Goal: Navigation & Orientation: Go to known website

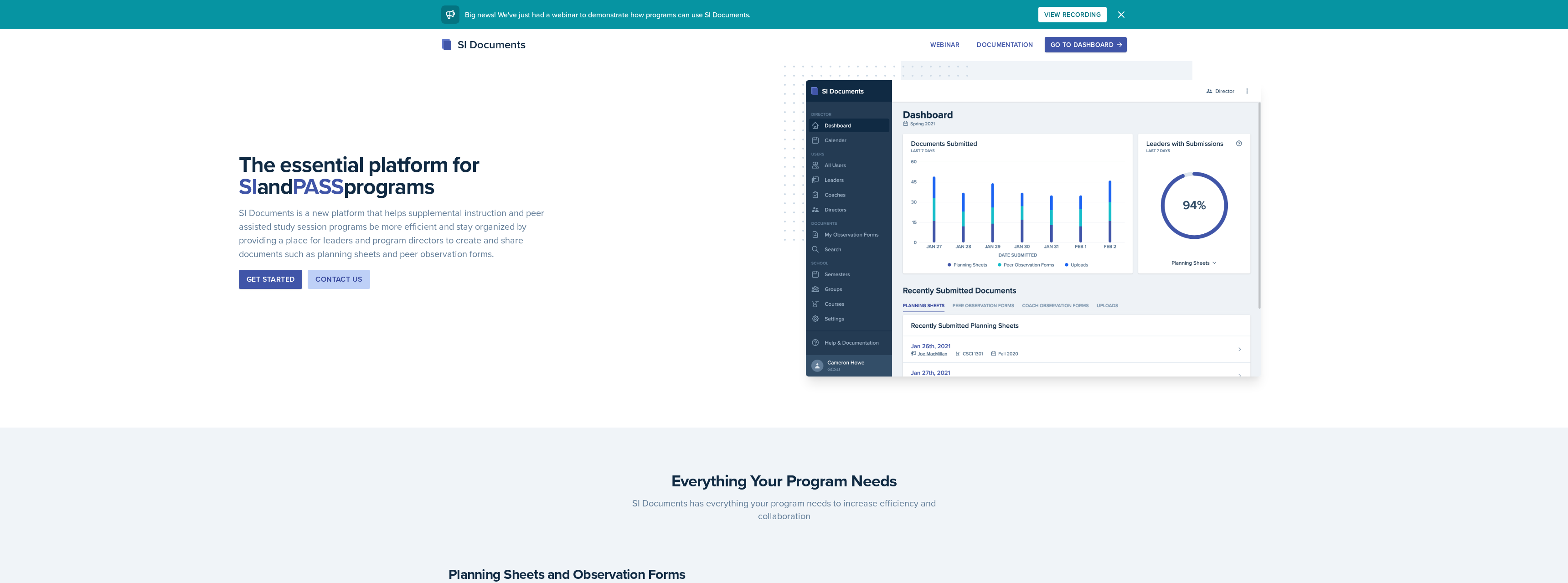
click at [1071, 38] on button "Go to Dashboard" at bounding box center [1085, 45] width 82 height 16
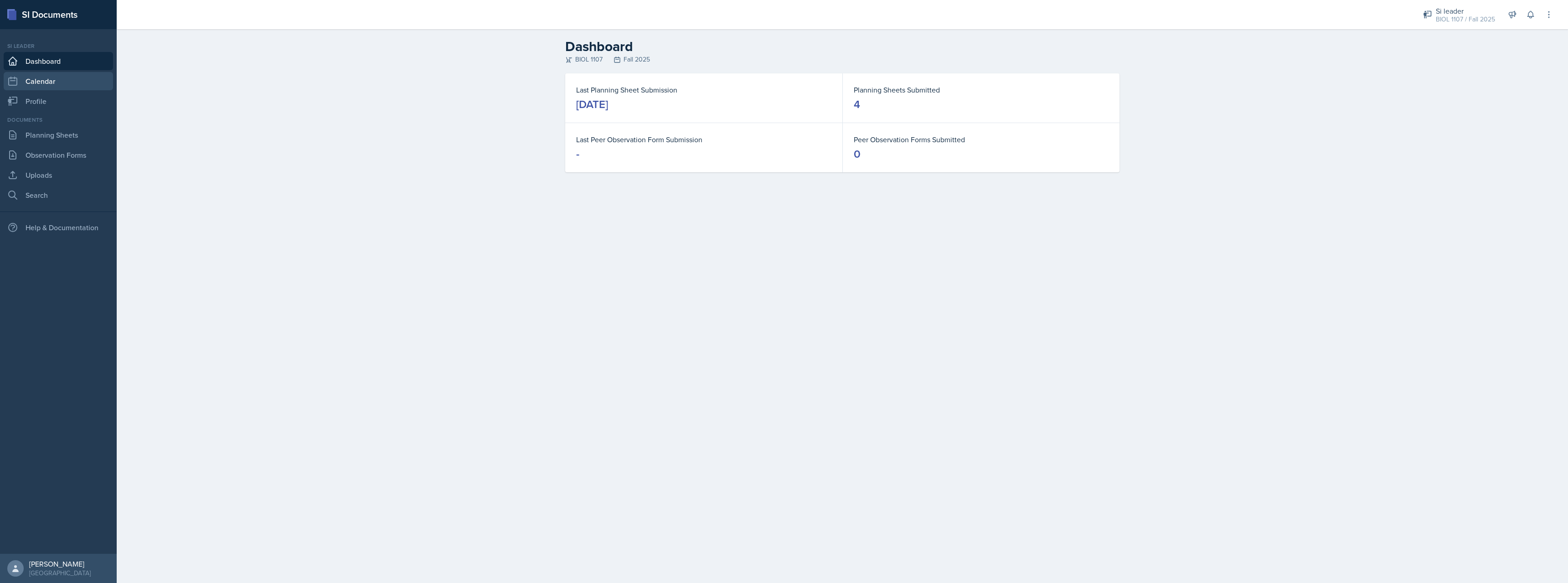
click at [50, 89] on link "Calendar" at bounding box center [58, 81] width 109 height 18
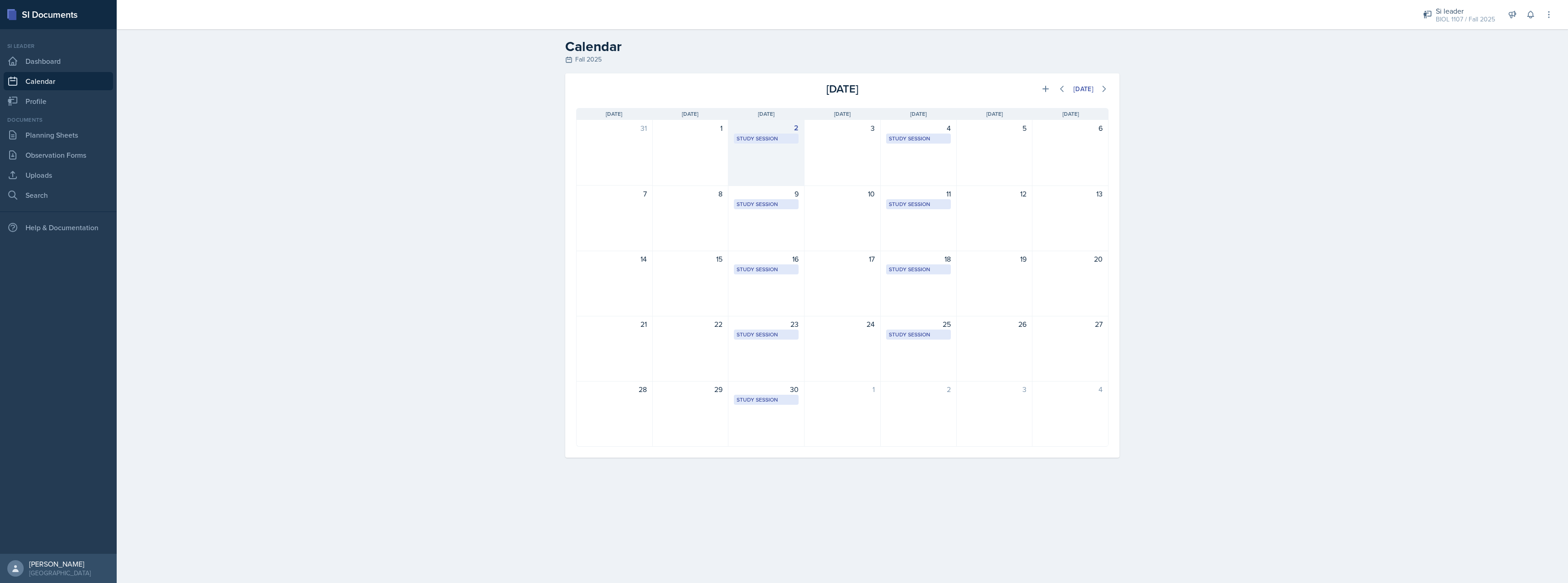
click at [771, 159] on div "2 Study Session [URL][DOMAIN_NAME] 3:00 PM - 4:00 PM" at bounding box center [767, 153] width 76 height 66
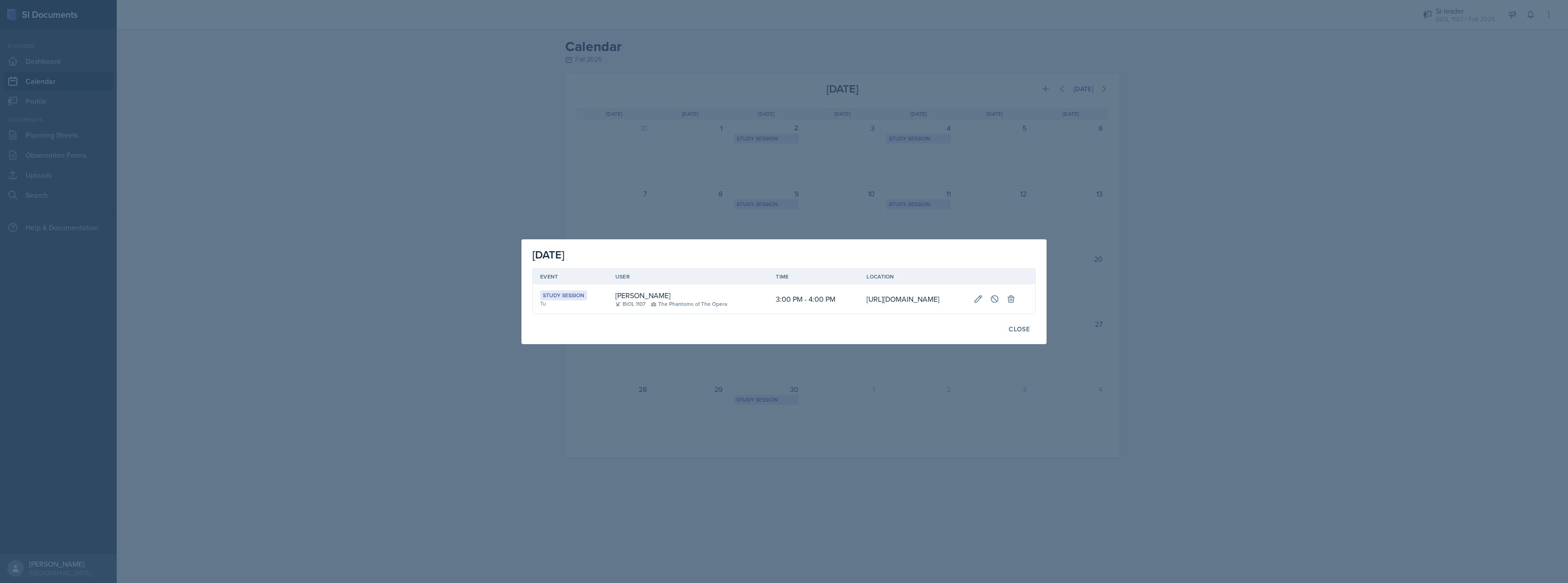
click at [859, 286] on td "[URL][DOMAIN_NAME]" at bounding box center [912, 298] width 107 height 29
click at [1020, 337] on button "Close" at bounding box center [1019, 329] width 33 height 16
